Goal: Use online tool/utility: Utilize a website feature to perform a specific function

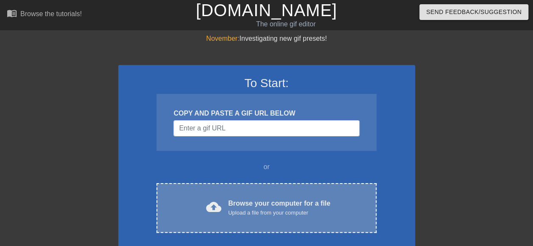
click at [275, 206] on div "Browse your computer for a file Upload a file from your computer" at bounding box center [279, 207] width 102 height 19
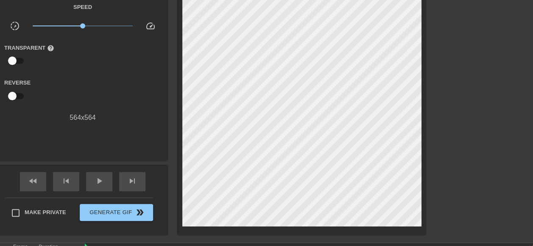
scroll to position [85, 0]
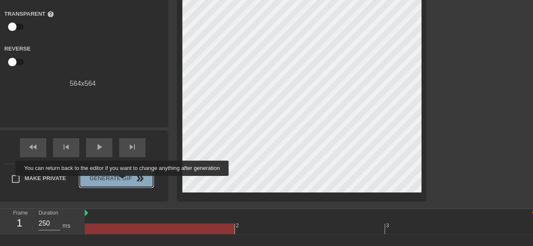
click at [123, 182] on span "Generate Gif double_arrow" at bounding box center [116, 178] width 67 height 10
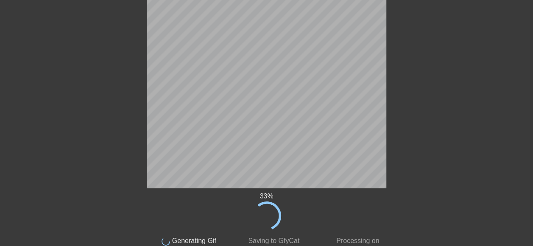
scroll to position [46, 0]
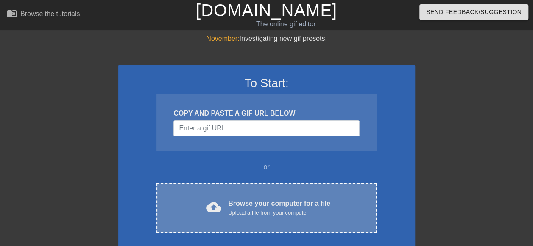
click at [289, 208] on div "Upload a file from your computer" at bounding box center [279, 212] width 102 height 8
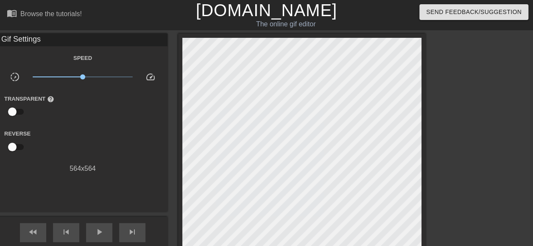
drag, startPoint x: 18, startPoint y: 109, endPoint x: 40, endPoint y: 110, distance: 21.7
click at [41, 110] on div "Transparent help" at bounding box center [33, 106] width 71 height 27
click at [20, 111] on input "checkbox" at bounding box center [12, 111] width 48 height 16
drag, startPoint x: 22, startPoint y: 111, endPoint x: 0, endPoint y: 110, distance: 22.1
click at [0, 110] on html "menu_book Browse the tutorials! Gifntext.com The online gif editor Send Feedbac…" at bounding box center [266, 189] width 533 height 378
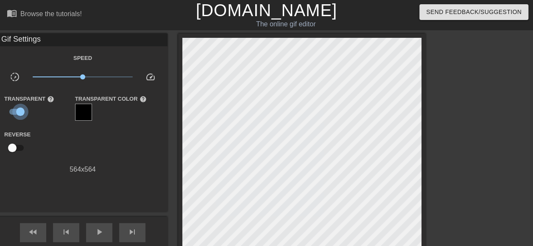
click at [11, 111] on input "checkbox" at bounding box center [20, 111] width 48 height 16
checkbox input "false"
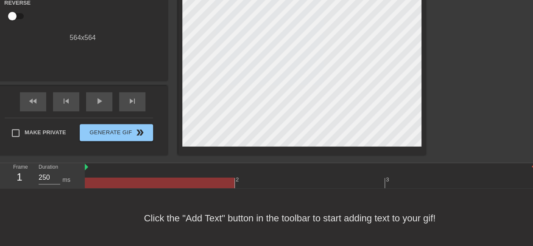
scroll to position [132, 0]
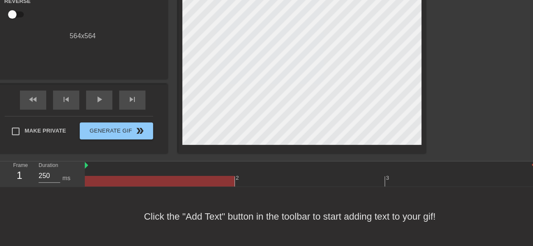
click at [220, 218] on div "Click the "Add Text" button in the toolbar to start adding text to your gif!" at bounding box center [266, 216] width 533 height 59
click at [204, 216] on div "Click the "Add Text" button in the toolbar to start adding text to your gif!" at bounding box center [266, 216] width 533 height 59
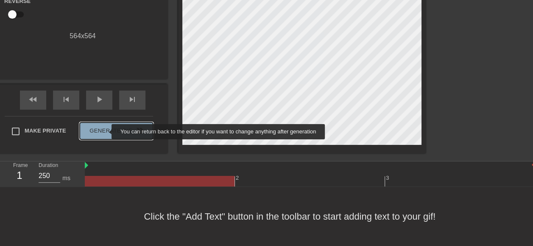
click at [106, 131] on span "Generate Gif double_arrow" at bounding box center [116, 131] width 67 height 10
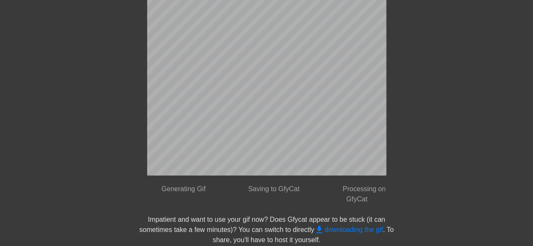
scroll to position [46, 0]
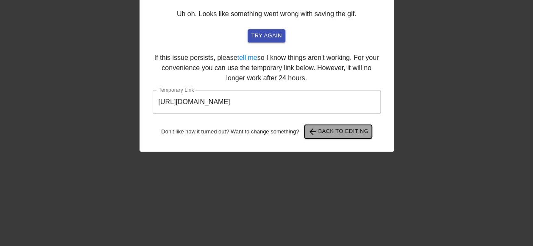
click at [358, 132] on span "arrow_back Back to Editing" at bounding box center [338, 131] width 61 height 10
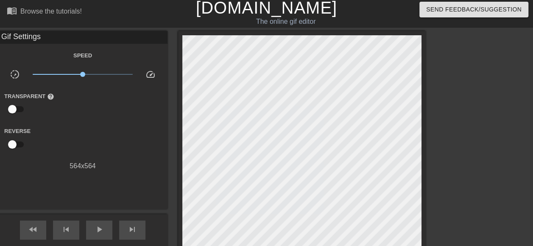
scroll to position [0, 0]
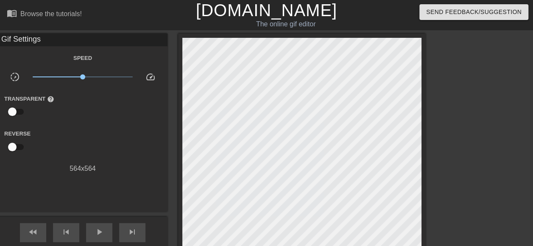
click at [294, 27] on div "The online gif editor" at bounding box center [286, 24] width 208 height 10
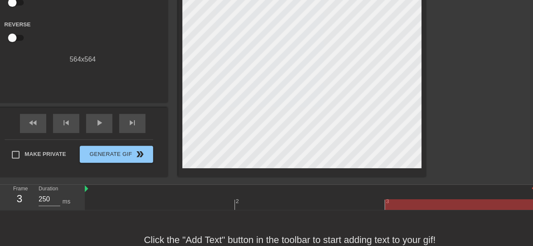
scroll to position [127, 0]
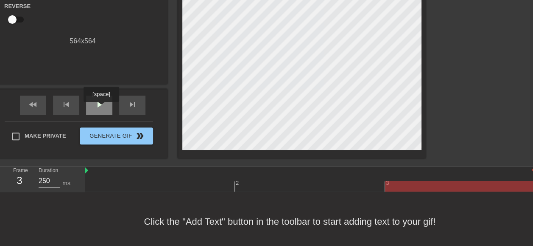
click at [101, 108] on span "play_arrow" at bounding box center [99, 104] width 10 height 10
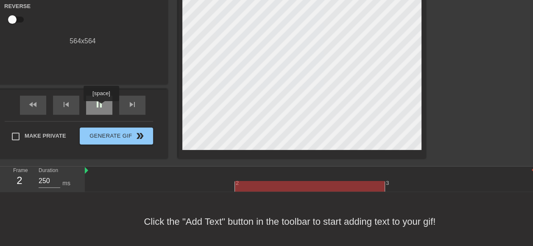
click at [101, 105] on span "pause" at bounding box center [99, 104] width 10 height 10
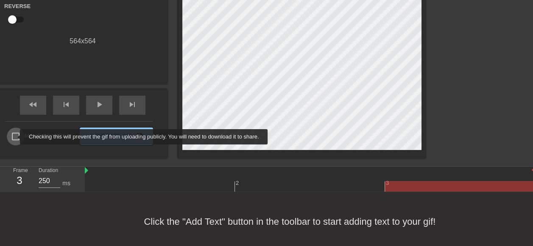
click at [14, 137] on input "Make Private" at bounding box center [16, 136] width 18 height 18
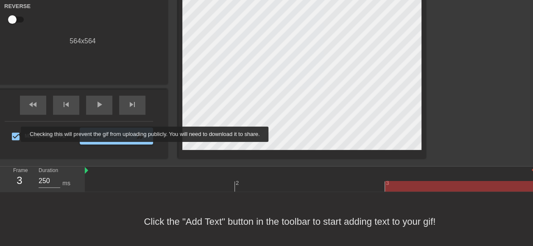
click at [16, 133] on input "Make Private" at bounding box center [16, 136] width 18 height 18
checkbox input "false"
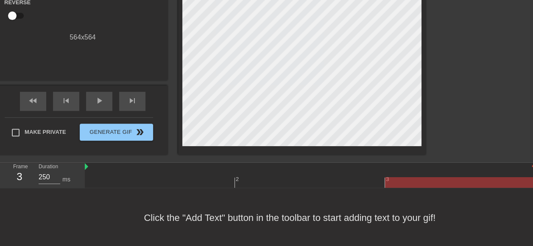
scroll to position [132, 0]
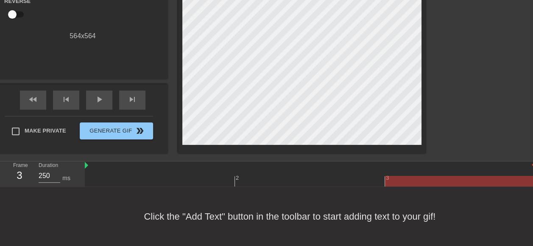
click at [221, 215] on div "Click the "Add Text" button in the toolbar to start adding text to your gif!" at bounding box center [266, 216] width 533 height 59
click at [232, 216] on div "Click the "Add Text" button in the toolbar to start adding text to your gif!" at bounding box center [266, 216] width 533 height 59
click at [254, 219] on div "Click the "Add Text" button in the toolbar to start adding text to your gif!" at bounding box center [266, 216] width 533 height 59
click at [400, 181] on div at bounding box center [460, 181] width 150 height 11
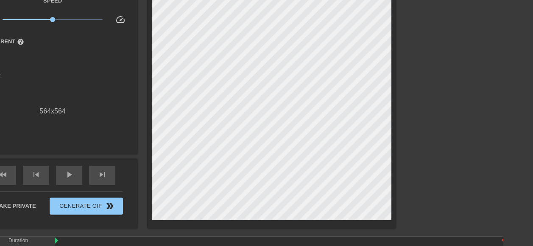
scroll to position [0, 30]
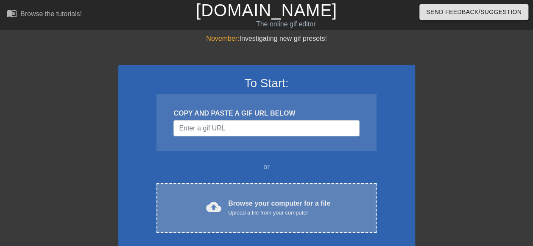
click at [281, 206] on div "Browse your computer for a file Upload a file from your computer" at bounding box center [279, 207] width 102 height 19
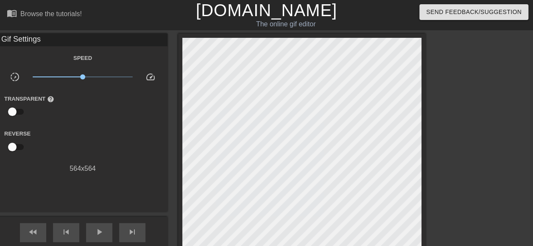
click at [287, 26] on div "The online gif editor" at bounding box center [286, 24] width 208 height 10
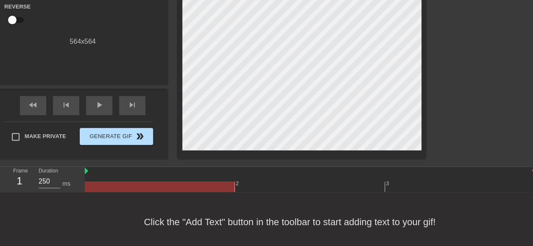
scroll to position [127, 0]
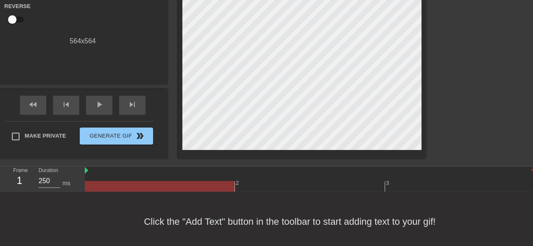
drag, startPoint x: 83, startPoint y: 171, endPoint x: 119, endPoint y: 171, distance: 36.5
click at [119, 171] on div "Frame 1 Duration 250 ms 2 3" at bounding box center [266, 178] width 533 height 25
click at [87, 171] on img at bounding box center [86, 170] width 3 height 7
click at [89, 171] on div at bounding box center [310, 170] width 450 height 8
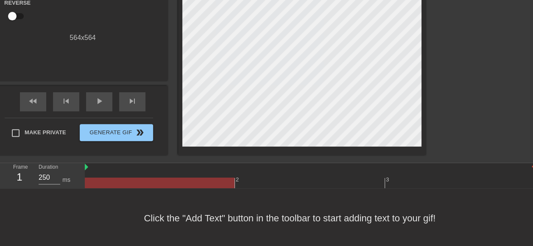
scroll to position [132, 0]
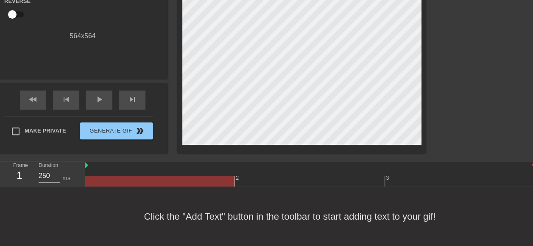
click at [308, 225] on div "Click the "Add Text" button in the toolbar to start adding text to your gif!" at bounding box center [266, 216] width 533 height 59
click at [309, 224] on div "Click the "Add Text" button in the toolbar to start adding text to your gif!" at bounding box center [266, 216] width 533 height 59
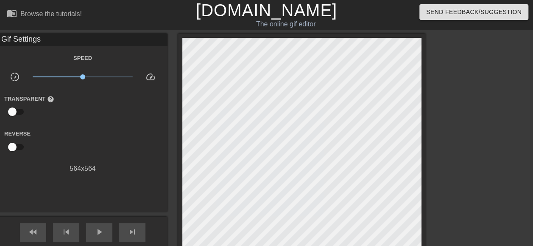
click at [375, 20] on div "Send Feedback/Suggestion" at bounding box center [449, 14] width 182 height 29
click at [281, 23] on div "The online gif editor" at bounding box center [286, 24] width 208 height 10
click at [282, 23] on div "The online gif editor" at bounding box center [286, 24] width 208 height 10
drag, startPoint x: 286, startPoint y: 23, endPoint x: 276, endPoint y: 24, distance: 10.2
click at [276, 24] on div "The online gif editor" at bounding box center [286, 24] width 208 height 10
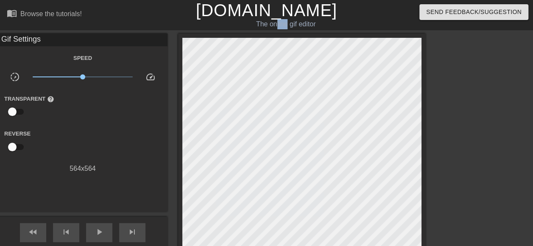
click at [25, 38] on div "Gif Settings" at bounding box center [83, 40] width 170 height 13
click at [48, 7] on div "menu_book Browse the tutorials!" at bounding box center [91, 14] width 169 height 29
click at [55, 14] on div "Browse the tutorials!" at bounding box center [51, 13] width 62 height 7
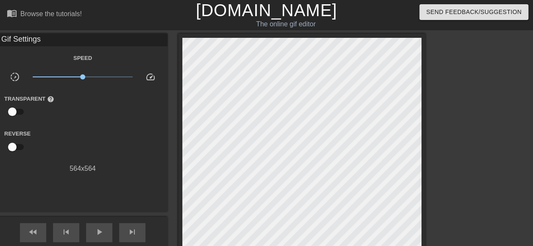
click at [93, 170] on div "564 x 564" at bounding box center [83, 168] width 170 height 10
click at [92, 170] on div "564 x 564" at bounding box center [83, 168] width 170 height 10
click at [288, 17] on link "[DOMAIN_NAME]" at bounding box center [266, 10] width 141 height 19
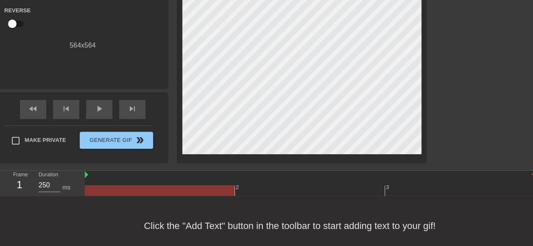
scroll to position [132, 0]
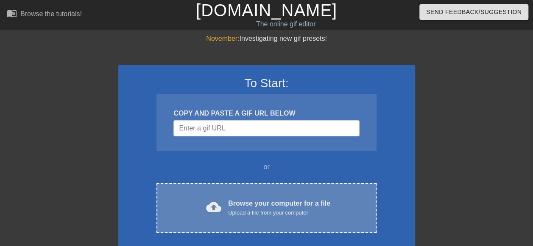
click at [255, 201] on div "Browse your computer for a file Upload a file from your computer" at bounding box center [279, 207] width 102 height 19
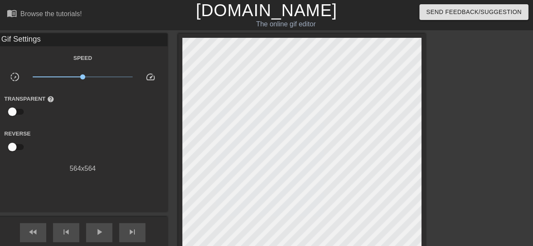
click at [26, 41] on div "Gif Settings" at bounding box center [83, 40] width 170 height 13
drag, startPoint x: 81, startPoint y: 75, endPoint x: 67, endPoint y: 76, distance: 14.5
click at [67, 76] on span "x0.490" at bounding box center [66, 76] width 5 height 5
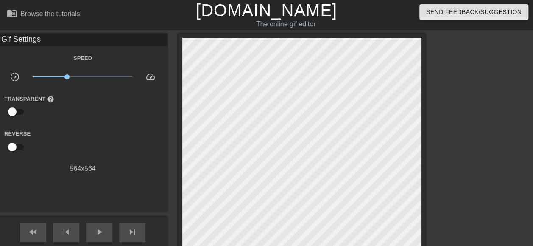
click at [23, 40] on div "Gif Settings" at bounding box center [83, 40] width 170 height 13
drag, startPoint x: 23, startPoint y: 40, endPoint x: 172, endPoint y: 58, distance: 150.4
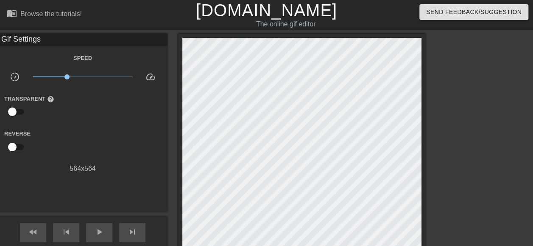
click at [25, 40] on div "Gif Settings" at bounding box center [83, 40] width 170 height 13
click at [303, 26] on div "The online gif editor" at bounding box center [286, 24] width 208 height 10
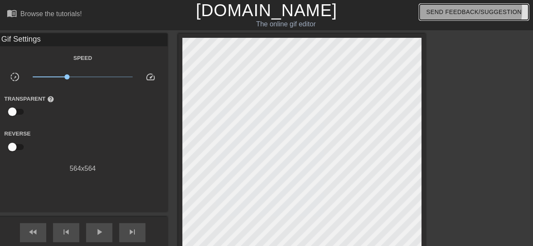
click at [467, 10] on span "Send Feedback/Suggestion" at bounding box center [473, 12] width 95 height 11
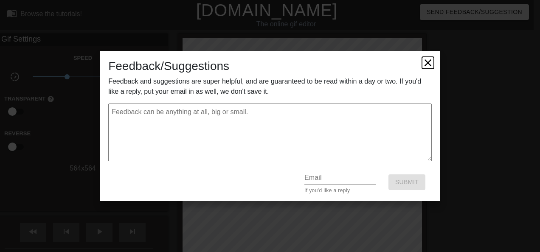
click at [427, 64] on icon at bounding box center [427, 62] width 7 height 7
type textarea "x"
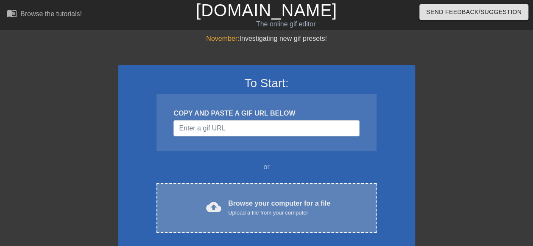
click at [272, 200] on div "Browse your computer for a file Upload a file from your computer" at bounding box center [279, 207] width 102 height 19
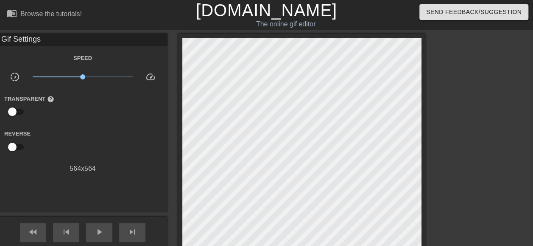
click at [19, 41] on div "Gif Settings" at bounding box center [83, 40] width 170 height 13
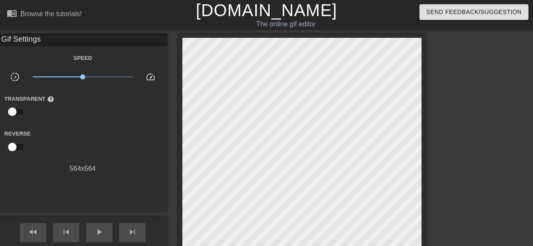
drag, startPoint x: 19, startPoint y: 41, endPoint x: 28, endPoint y: 21, distance: 21.6
click at [20, 39] on div "Gif Settings" at bounding box center [83, 40] width 170 height 13
click at [28, 15] on div "Browse the tutorials!" at bounding box center [51, 13] width 62 height 7
